Goal: Task Accomplishment & Management: Manage account settings

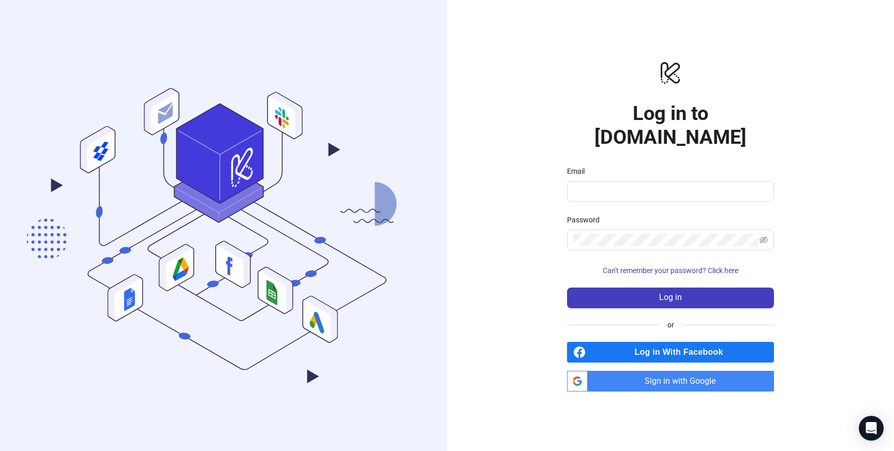
click at [628, 371] on span "Sign in with Google" at bounding box center [683, 381] width 182 height 21
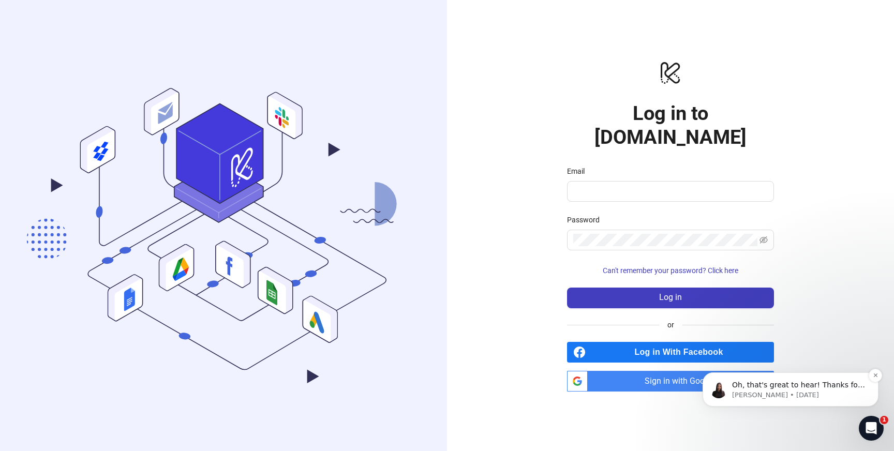
click at [833, 388] on p "Oh, that's great to hear! Thanks for confirming :)" at bounding box center [799, 385] width 134 height 10
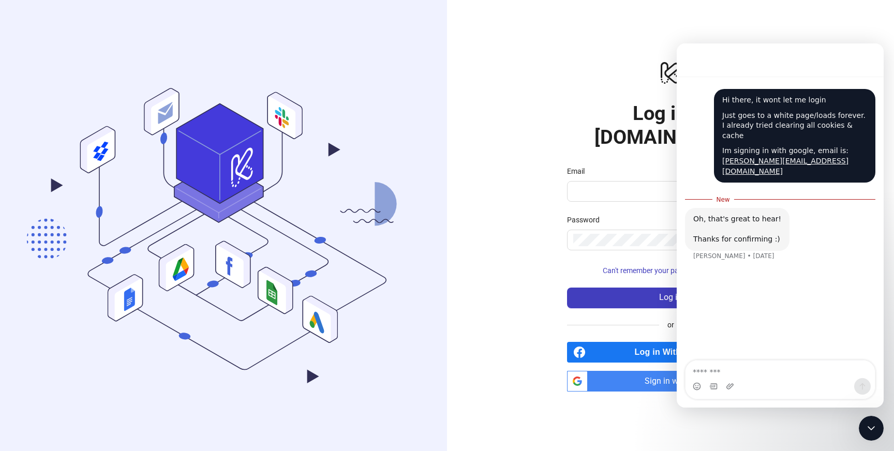
scroll to position [2, 0]
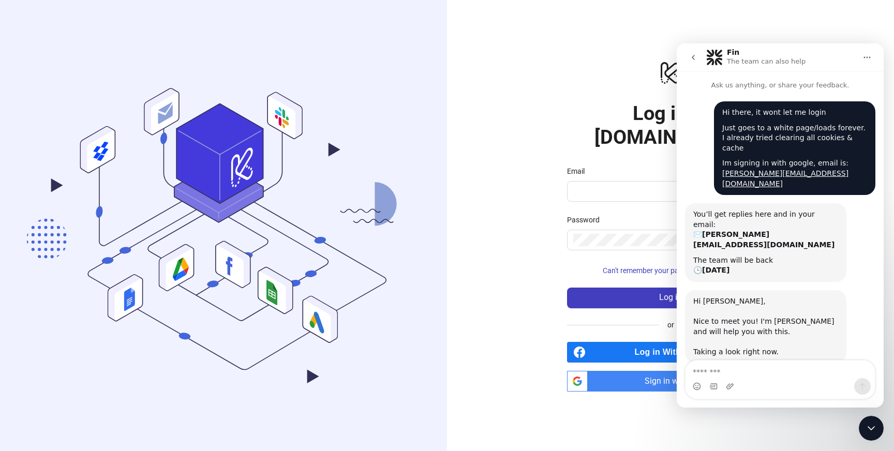
click at [869, 427] on icon "Close Intercom Messenger" at bounding box center [871, 429] width 7 height 4
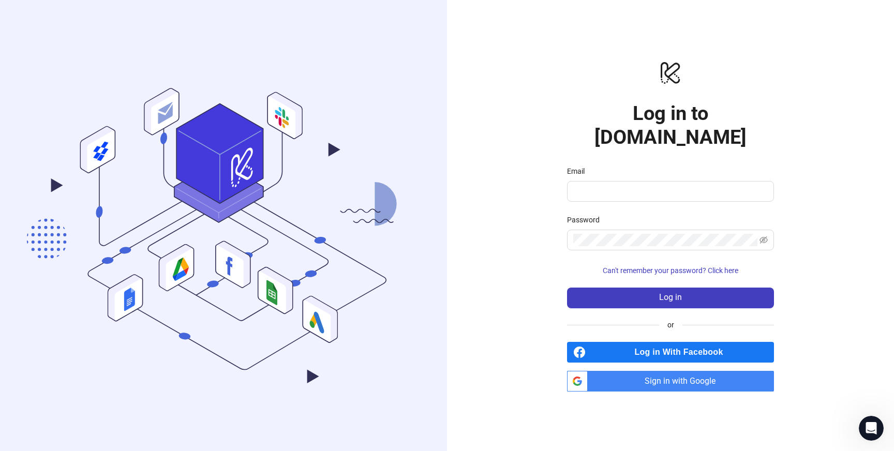
scroll to position [234, 0]
click at [710, 371] on span "Sign in with Google" at bounding box center [683, 381] width 182 height 21
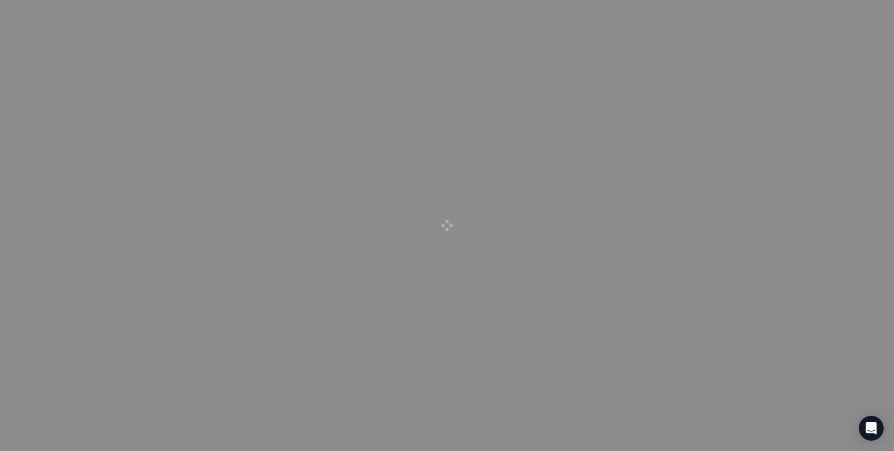
click at [354, 46] on div at bounding box center [447, 225] width 894 height 451
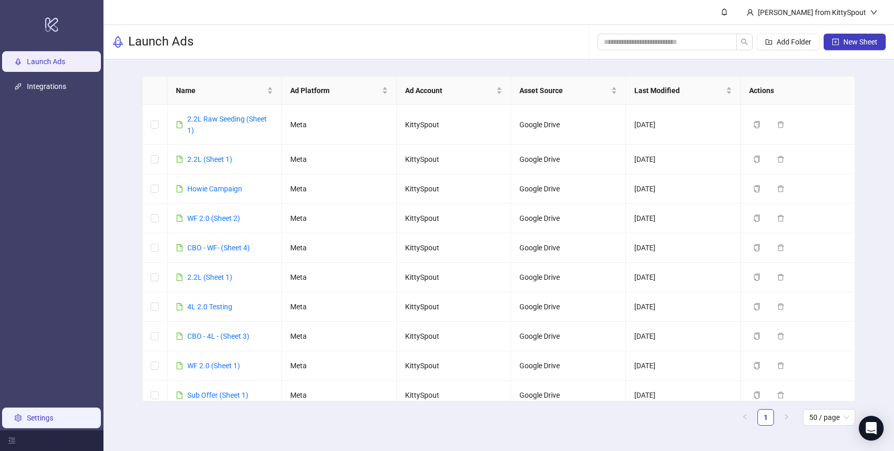
click at [38, 418] on link "Settings" at bounding box center [40, 418] width 26 height 8
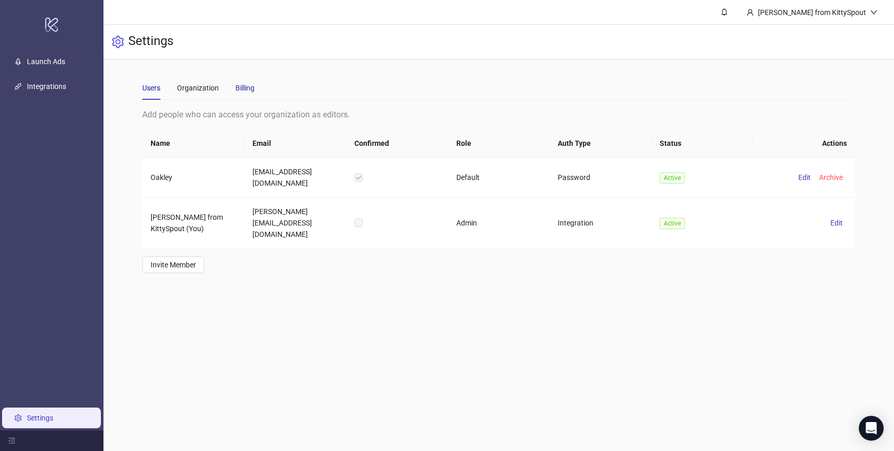
click at [247, 84] on div "Billing" at bounding box center [245, 87] width 19 height 11
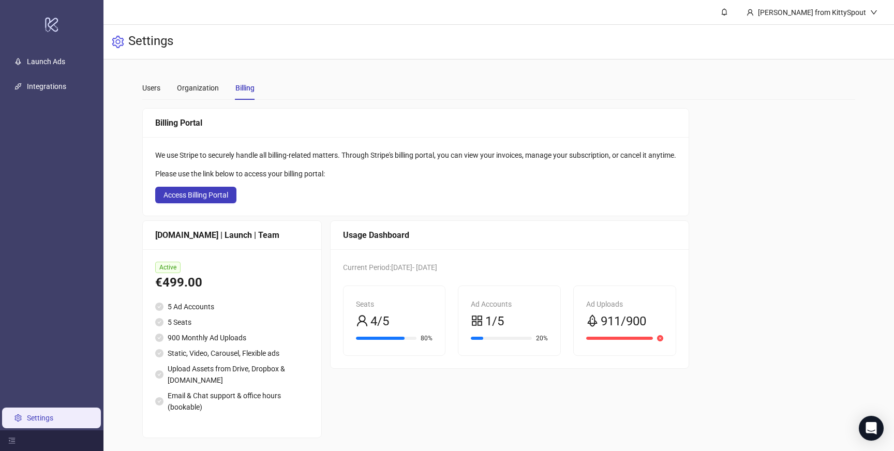
scroll to position [3, 0]
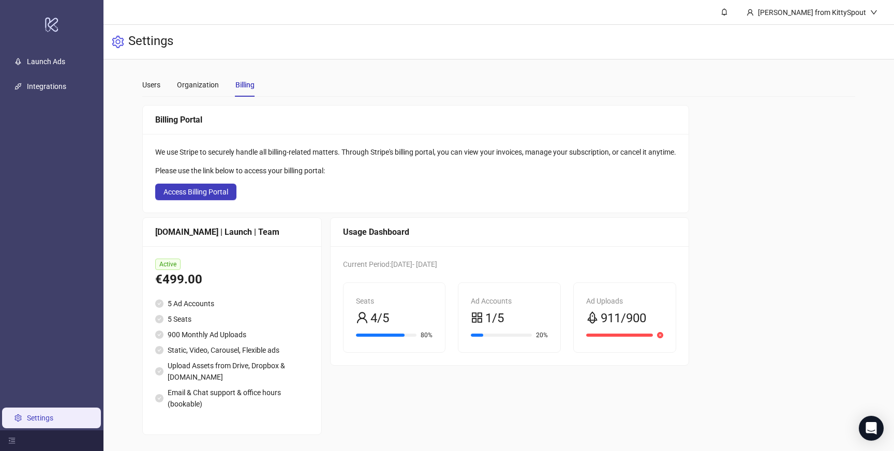
click at [603, 310] on div "911/900" at bounding box center [624, 319] width 77 height 20
click at [596, 306] on div "Ad Uploads" at bounding box center [624, 301] width 77 height 11
click at [512, 322] on div "1/5" at bounding box center [509, 319] width 77 height 20
click at [360, 318] on icon "user" at bounding box center [362, 318] width 12 height 12
click at [190, 265] on div "Active" at bounding box center [232, 264] width 154 height 11
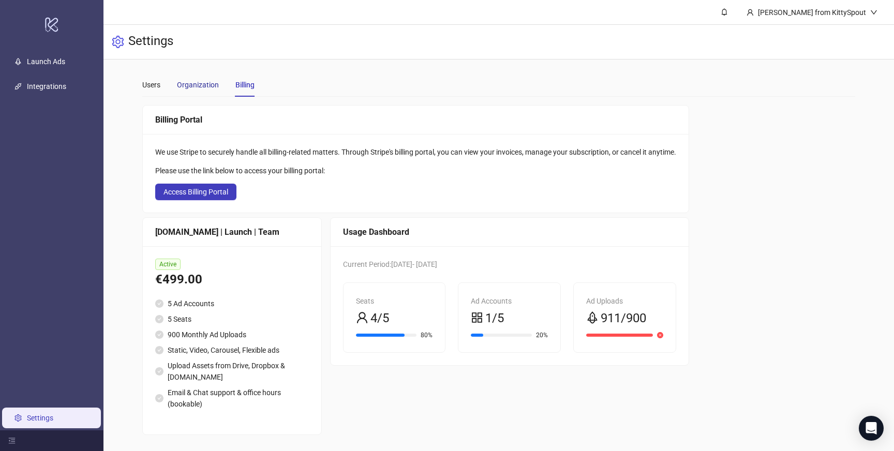
click at [207, 87] on div "Organization" at bounding box center [198, 84] width 42 height 11
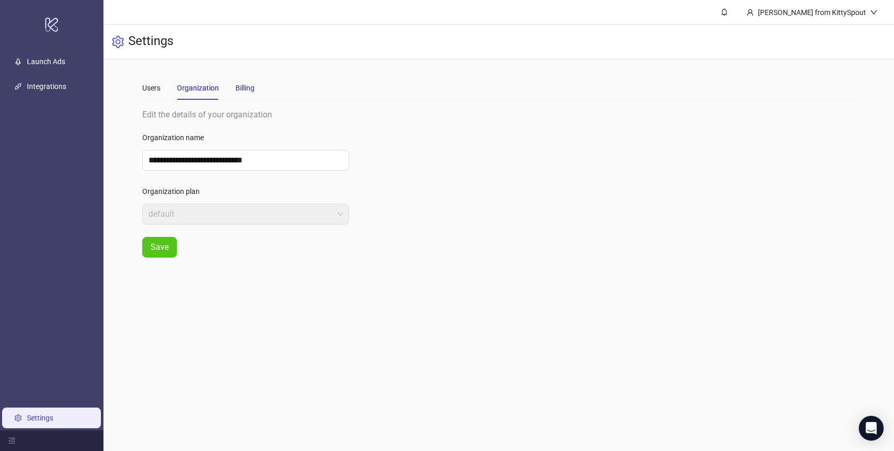
click at [249, 88] on div "Billing" at bounding box center [245, 87] width 19 height 11
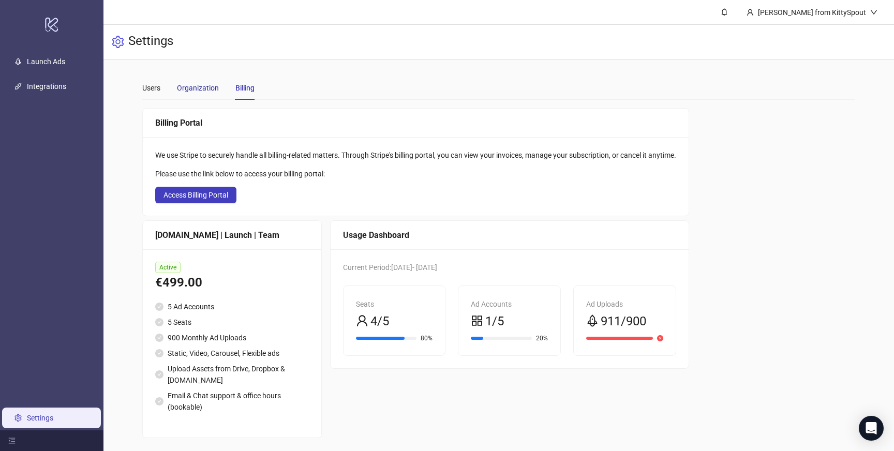
click at [194, 89] on div "Organization" at bounding box center [198, 87] width 42 height 11
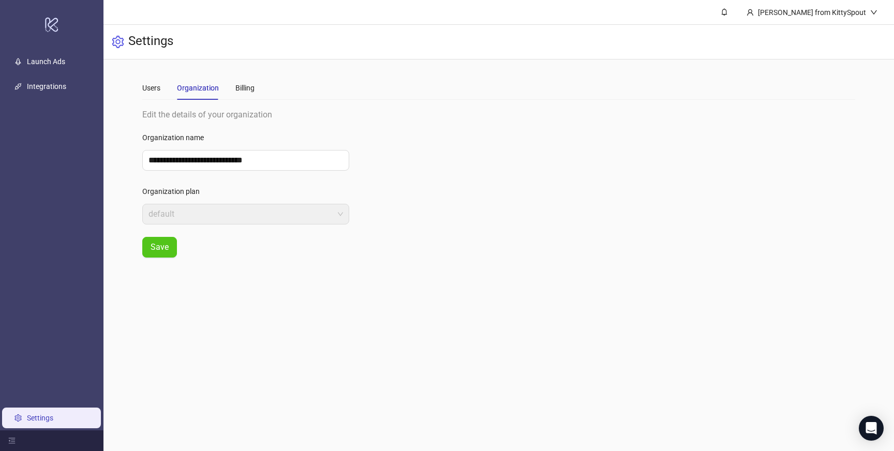
click at [201, 209] on span "default" at bounding box center [246, 214] width 195 height 20
click at [248, 98] on div "Billing" at bounding box center [245, 88] width 19 height 24
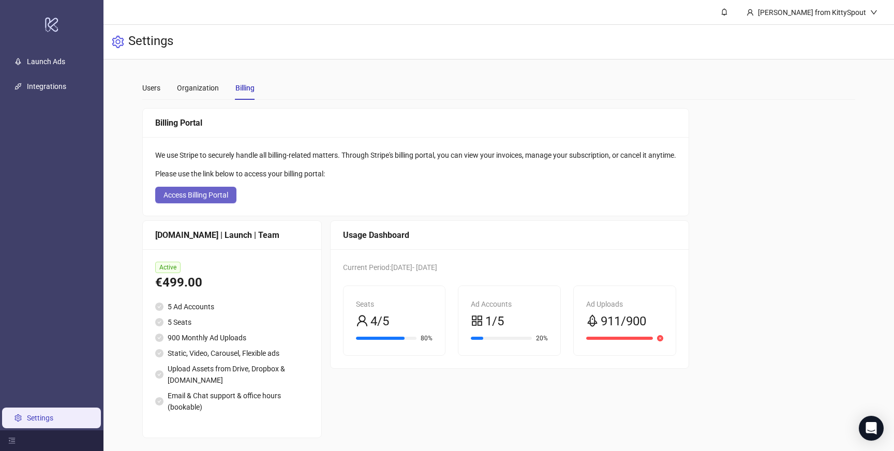
click at [213, 193] on span "Access Billing Portal" at bounding box center [196, 195] width 65 height 8
